Goal: Task Accomplishment & Management: Complete application form

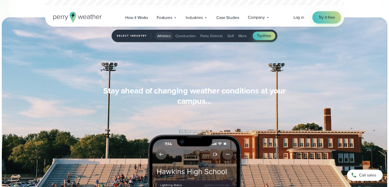
scroll to position [402, 0]
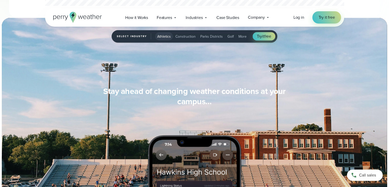
click at [243, 36] on span "More" at bounding box center [242, 36] width 8 height 5
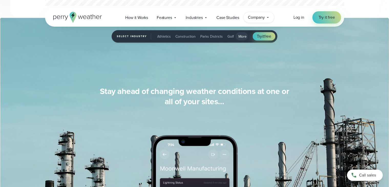
click at [270, 18] on icon at bounding box center [268, 17] width 4 height 4
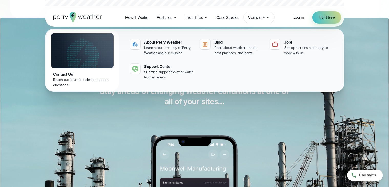
click at [270, 18] on icon at bounding box center [268, 17] width 4 height 4
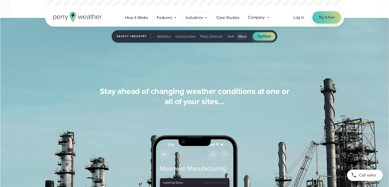
click at [205, 18] on icon at bounding box center [206, 18] width 4 height 4
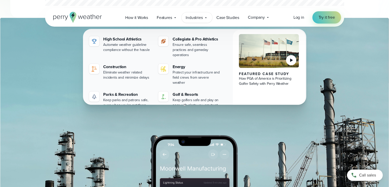
click at [205, 18] on icon at bounding box center [206, 18] width 4 height 4
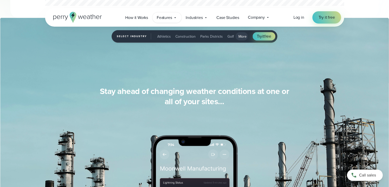
click at [175, 18] on icon at bounding box center [175, 18] width 4 height 4
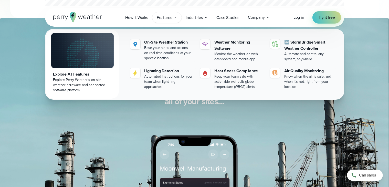
click at [175, 18] on icon at bounding box center [175, 18] width 4 height 4
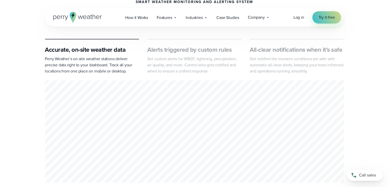
scroll to position [230, 0]
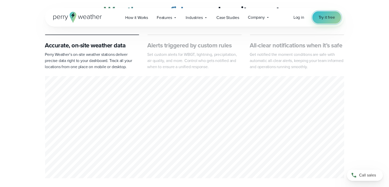
click at [326, 20] on span "Try it free" at bounding box center [326, 17] width 16 height 6
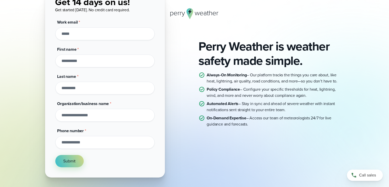
scroll to position [51, 0]
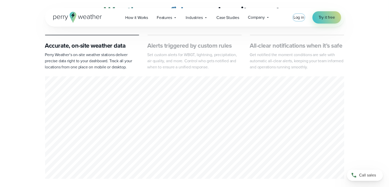
click at [295, 16] on span "Log in" at bounding box center [298, 17] width 11 height 6
